Goal: Transaction & Acquisition: Purchase product/service

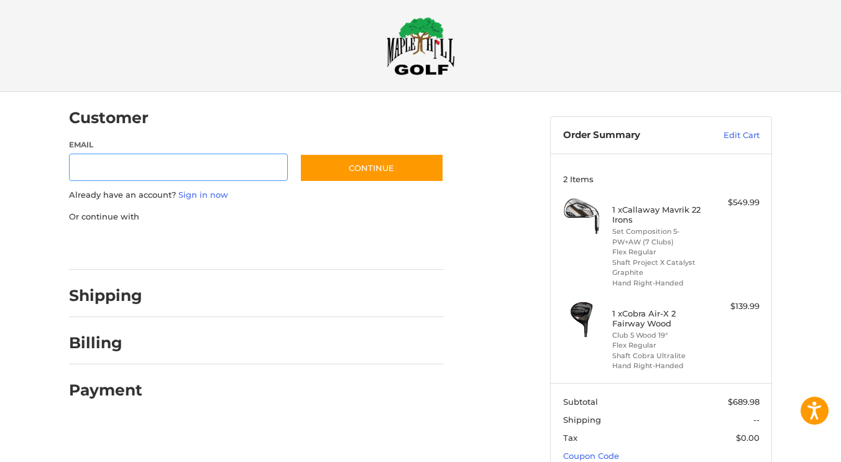
scroll to position [92, 0]
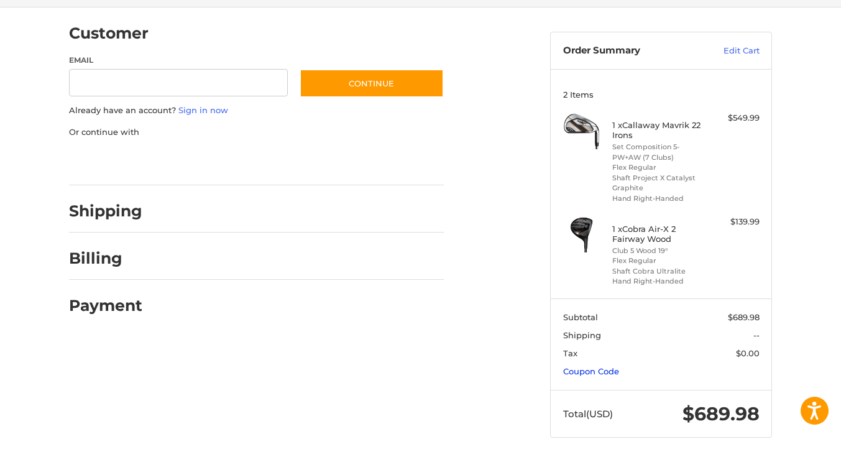
click at [590, 375] on link "Coupon Code" at bounding box center [591, 371] width 56 height 10
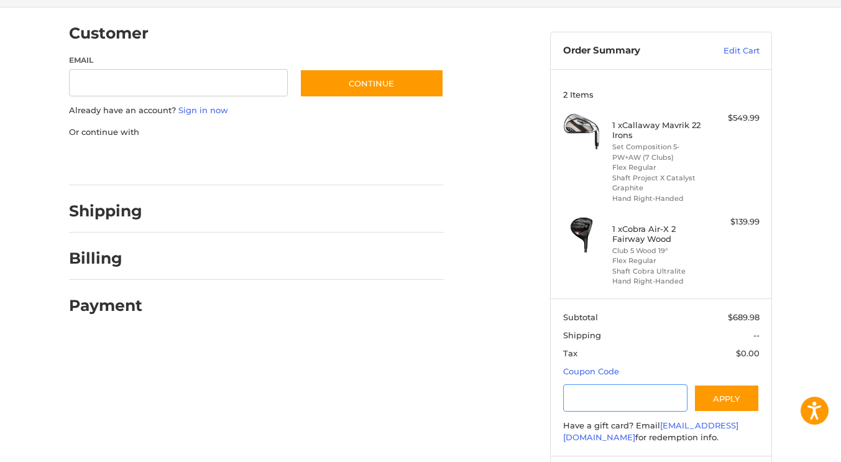
click at [623, 400] on input "Gift Certificate or Coupon Code" at bounding box center [625, 398] width 125 height 28
type input "********"
click at [730, 395] on button "Apply" at bounding box center [726, 398] width 66 height 28
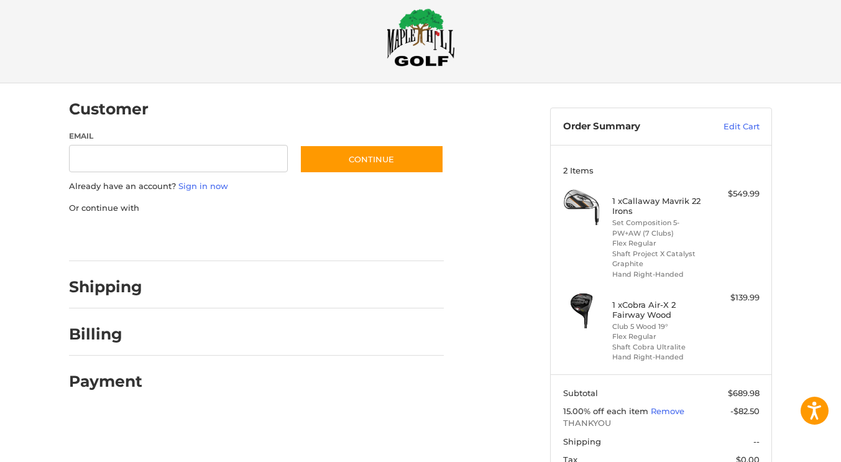
scroll to position [0, 0]
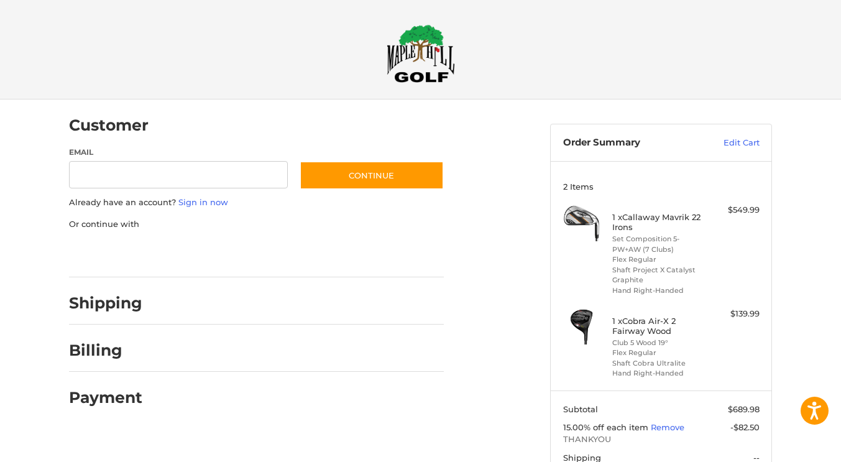
click at [439, 55] on img at bounding box center [420, 53] width 68 height 58
